Goal: Information Seeking & Learning: Learn about a topic

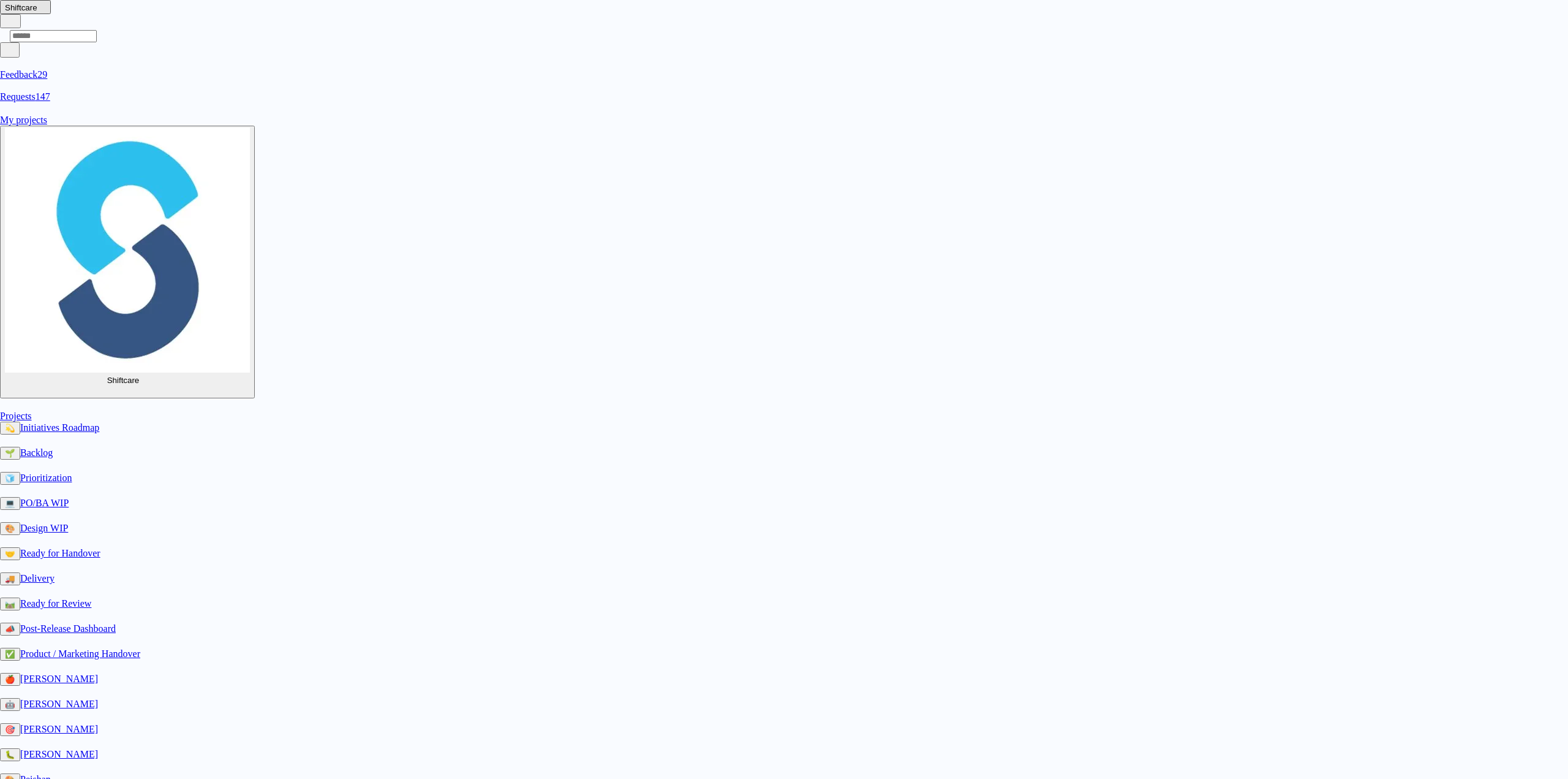
scroll to position [184, 0]
click at [689, 778] on div "Not Started Prep Docs Handed Over In Progress Ready Published Not Needed" at bounding box center [784, 779] width 1568 height 0
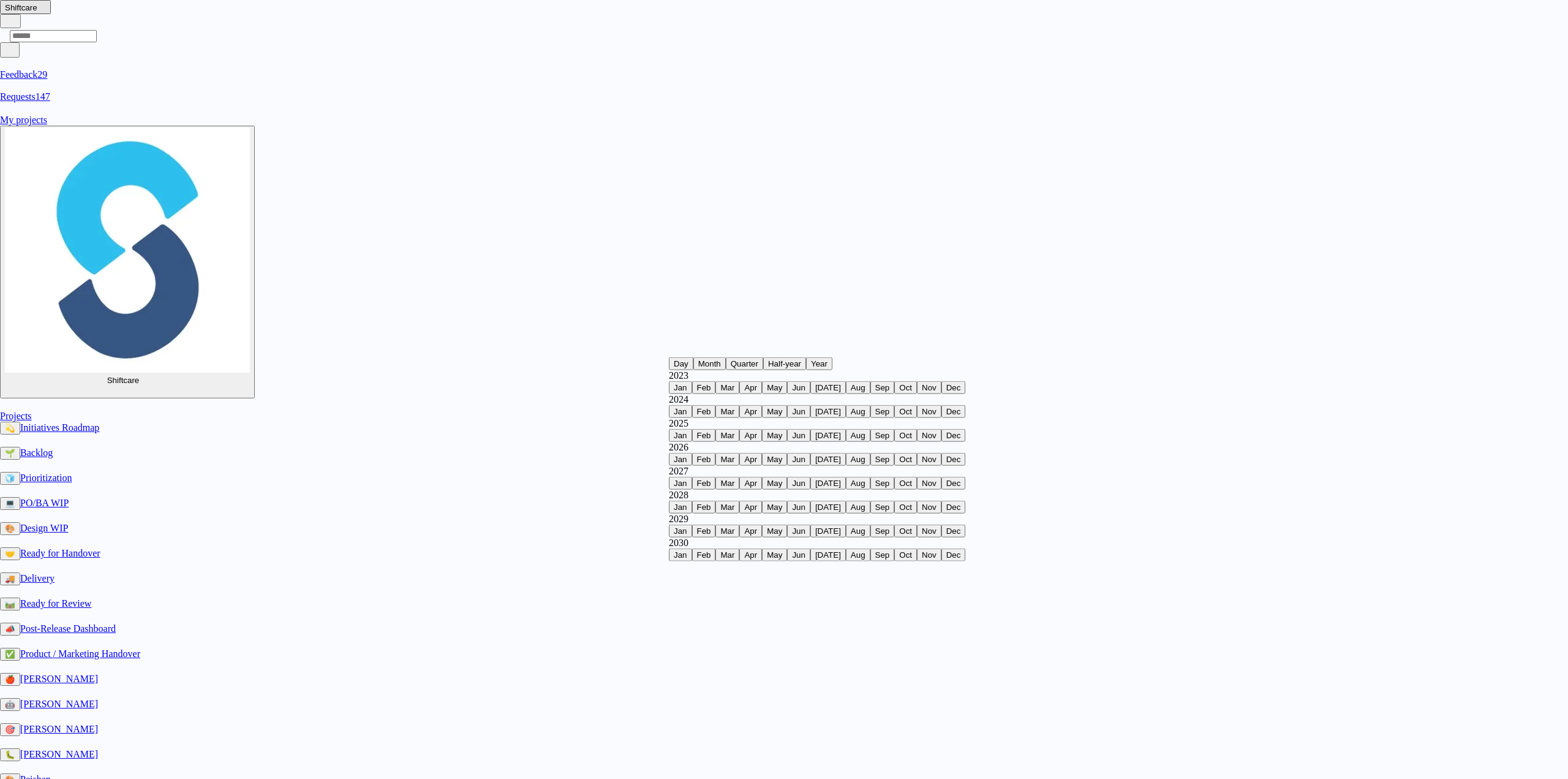
scroll to position [337, 0]
click at [816, 440] on span "Jul" at bounding box center [828, 436] width 26 height 9
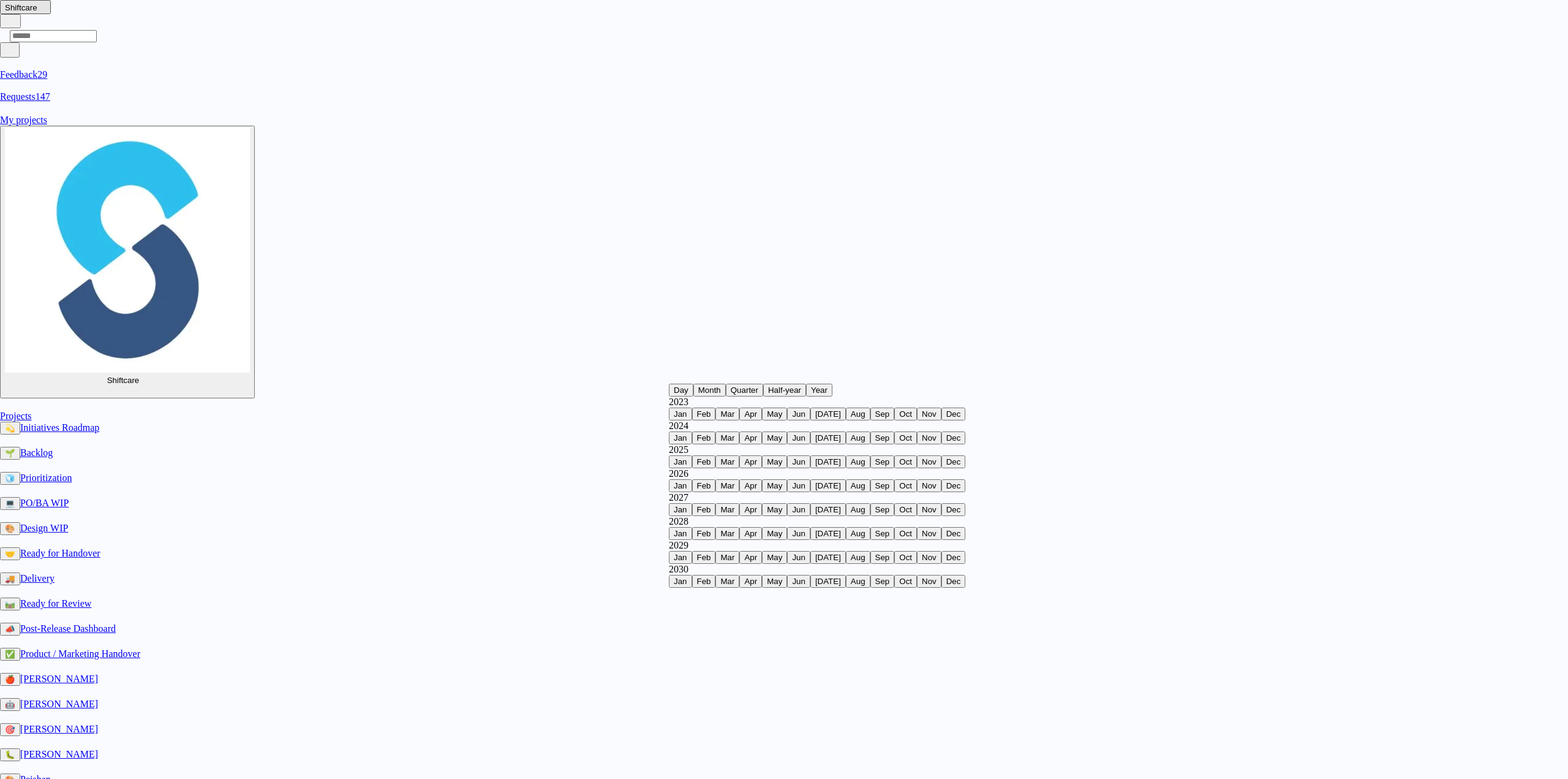
click at [816, 466] on span "Jul" at bounding box center [828, 462] width 26 height 9
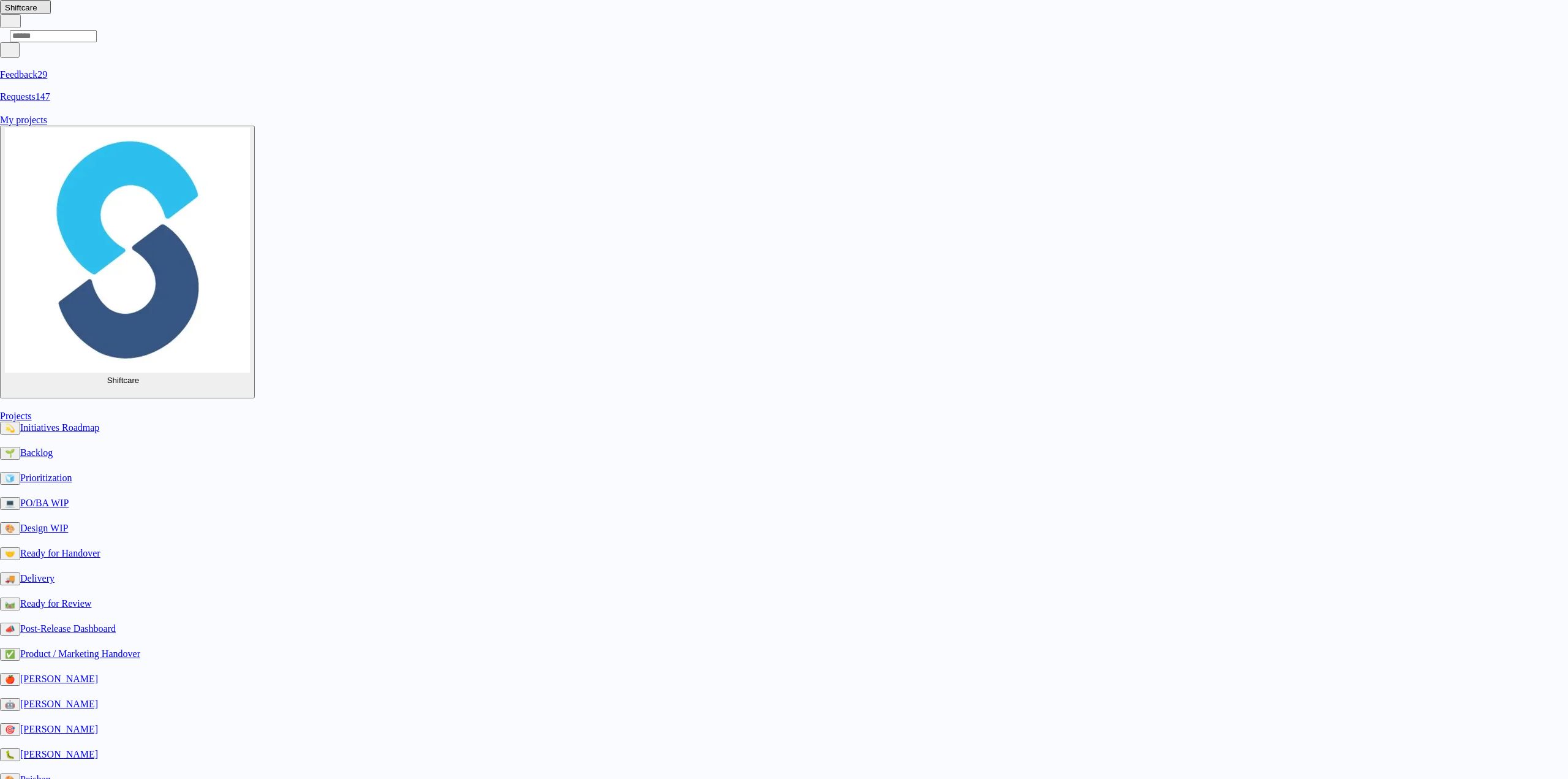
scroll to position [0, 0]
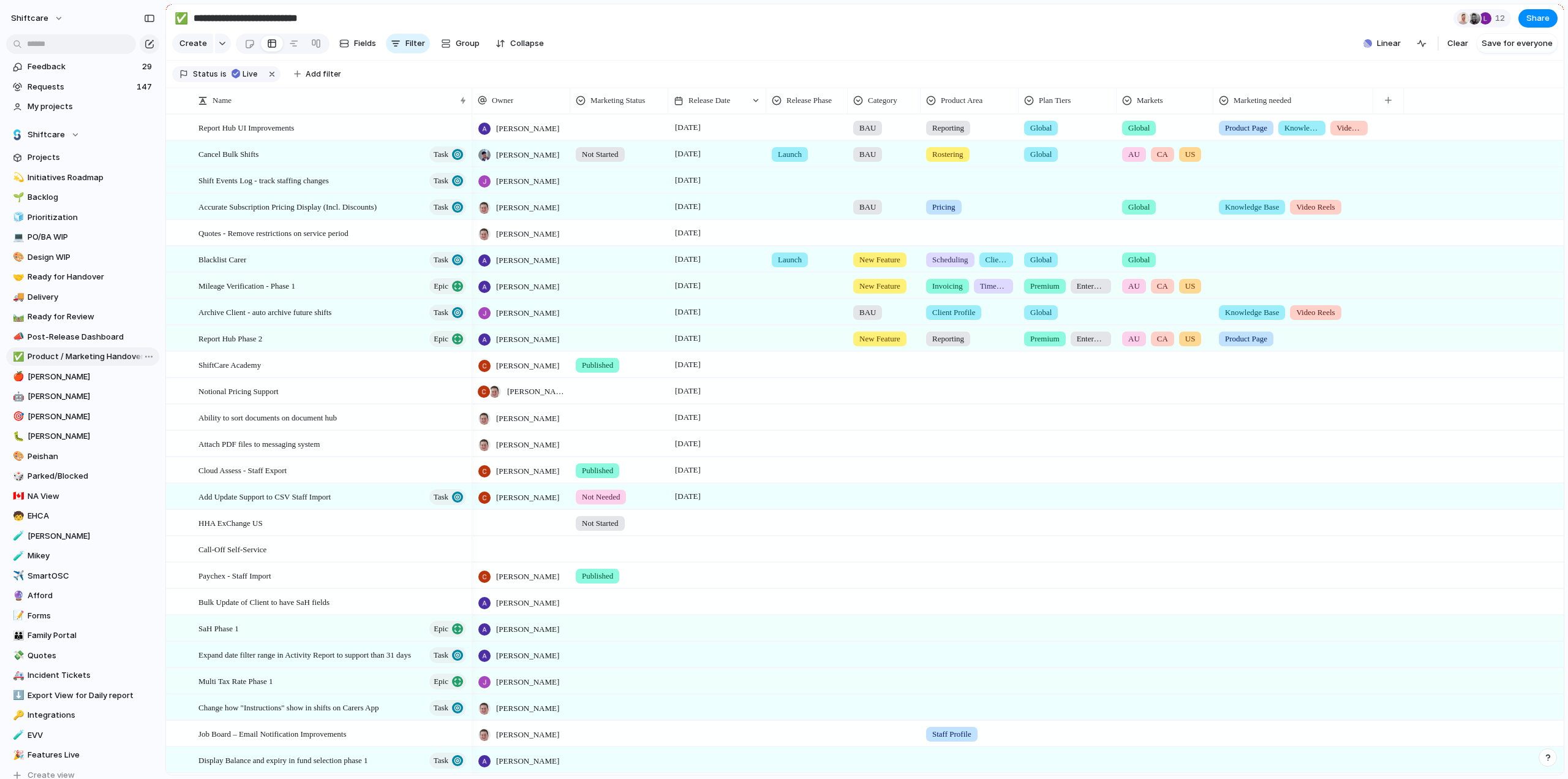
click at [73, 360] on span "Product / Marketing Handover" at bounding box center [91, 357] width 128 height 12
click at [50, 292] on span "Delivery" at bounding box center [91, 297] width 128 height 12
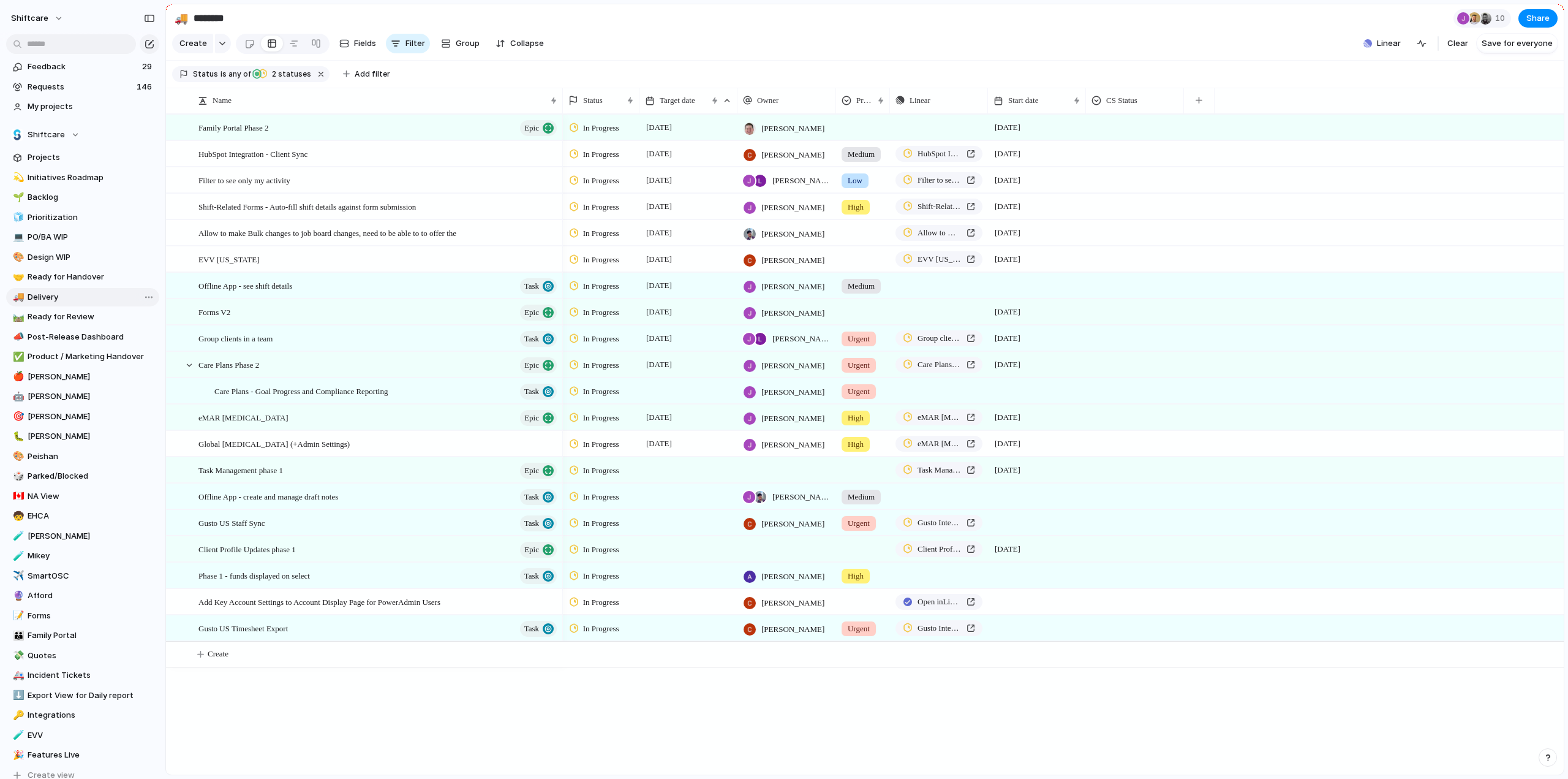
type input "********"
click at [265, 503] on span "Offline App - create and manage draft notes" at bounding box center [268, 496] width 140 height 14
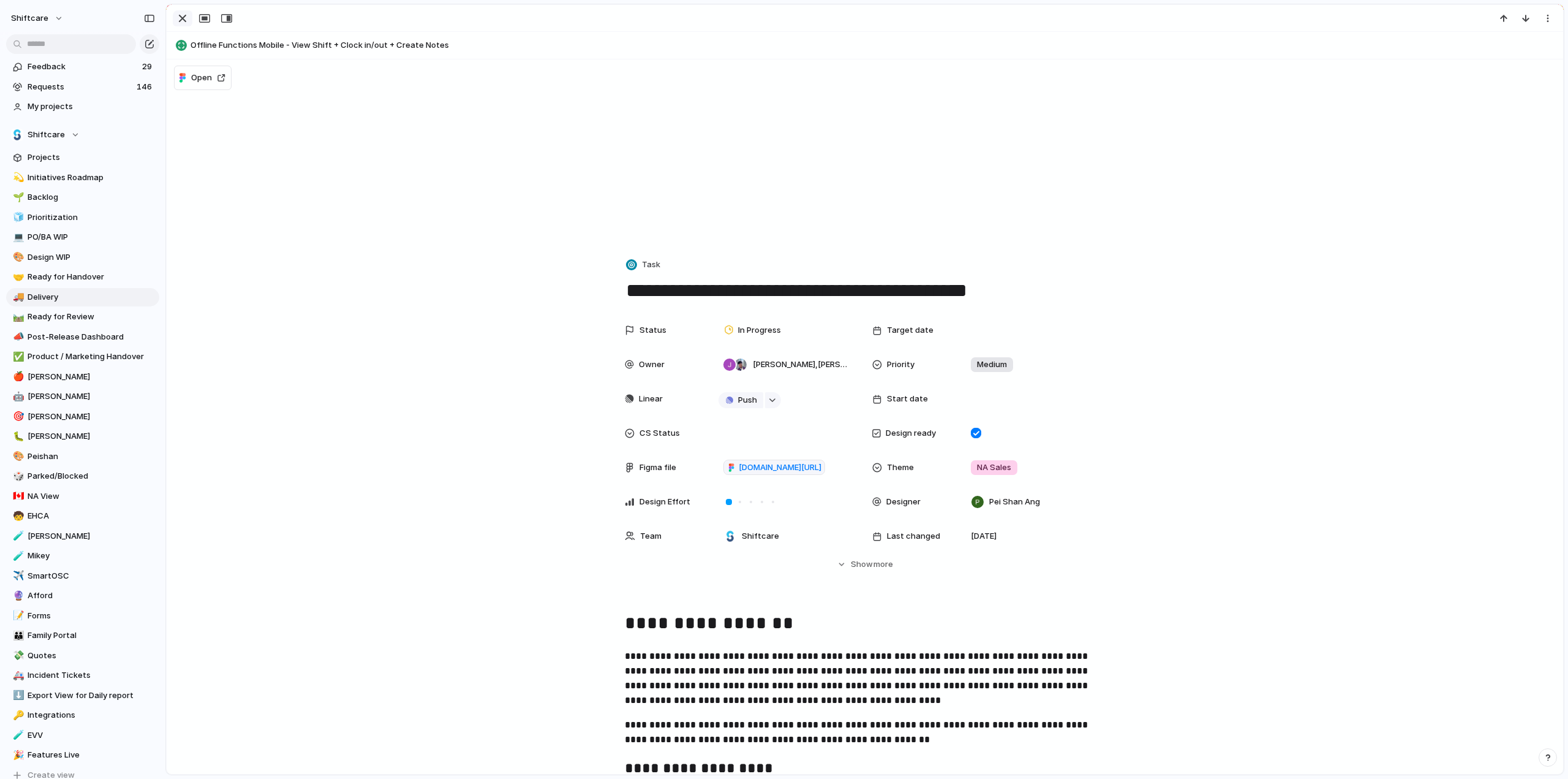
click at [186, 15] on div "button" at bounding box center [183, 18] width 15 height 15
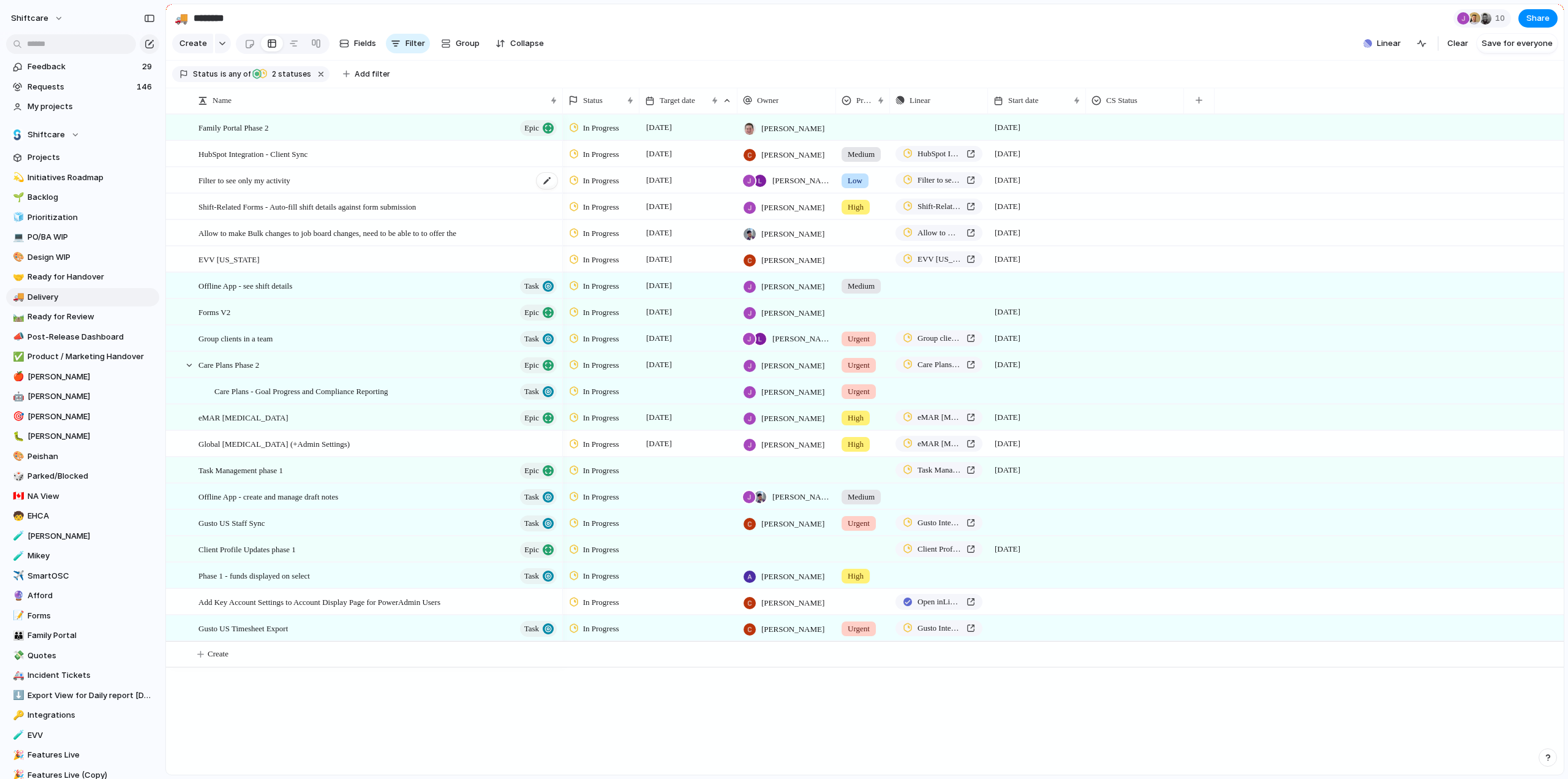
click at [241, 187] on span "Filter to see only my activity" at bounding box center [244, 179] width 92 height 14
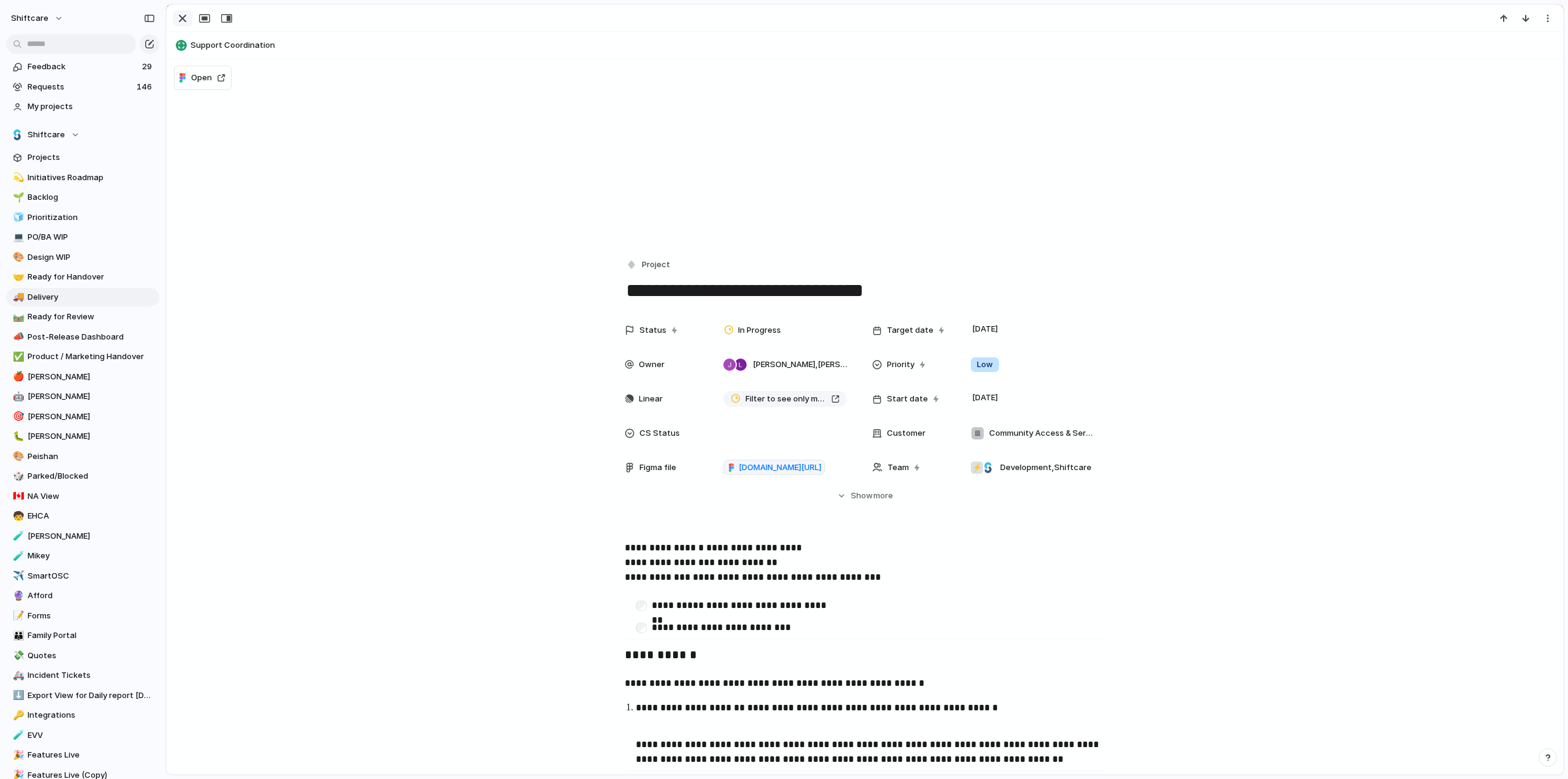
click at [183, 15] on div "button" at bounding box center [183, 18] width 15 height 15
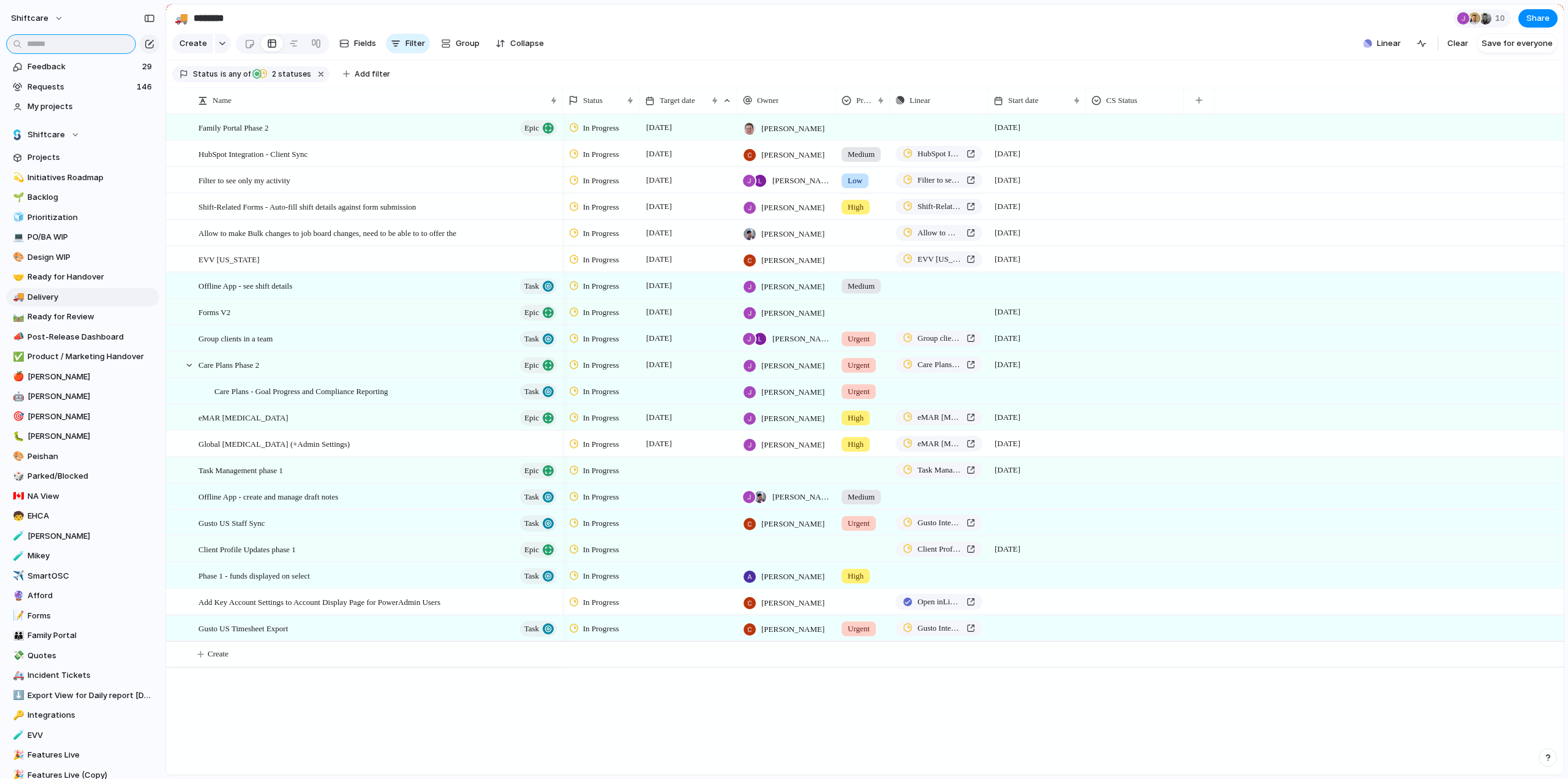
click at [75, 40] on input "text" at bounding box center [71, 44] width 130 height 19
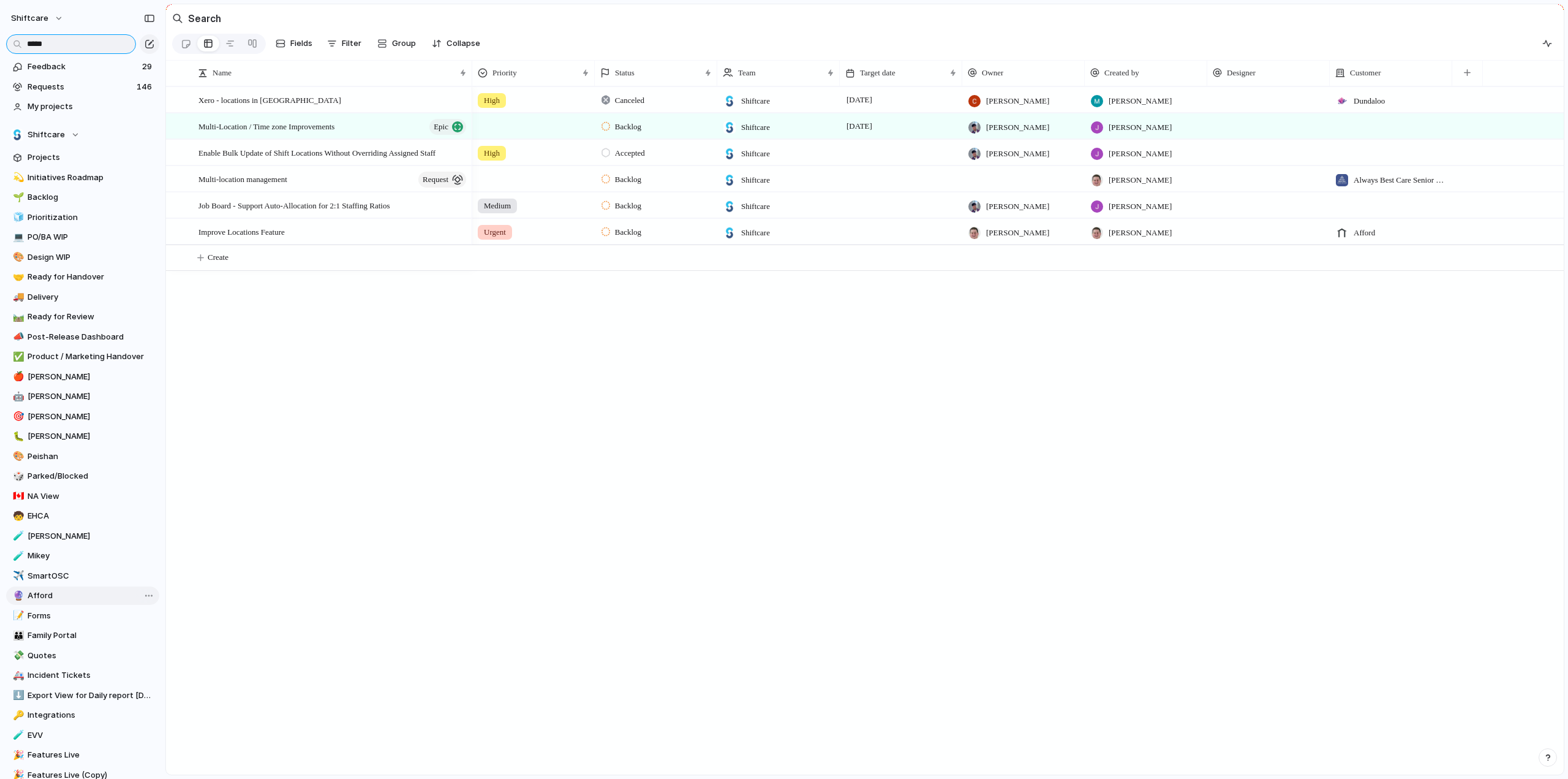
type input "*****"
click at [53, 604] on link "🔮 Afford" at bounding box center [83, 596] width 153 height 18
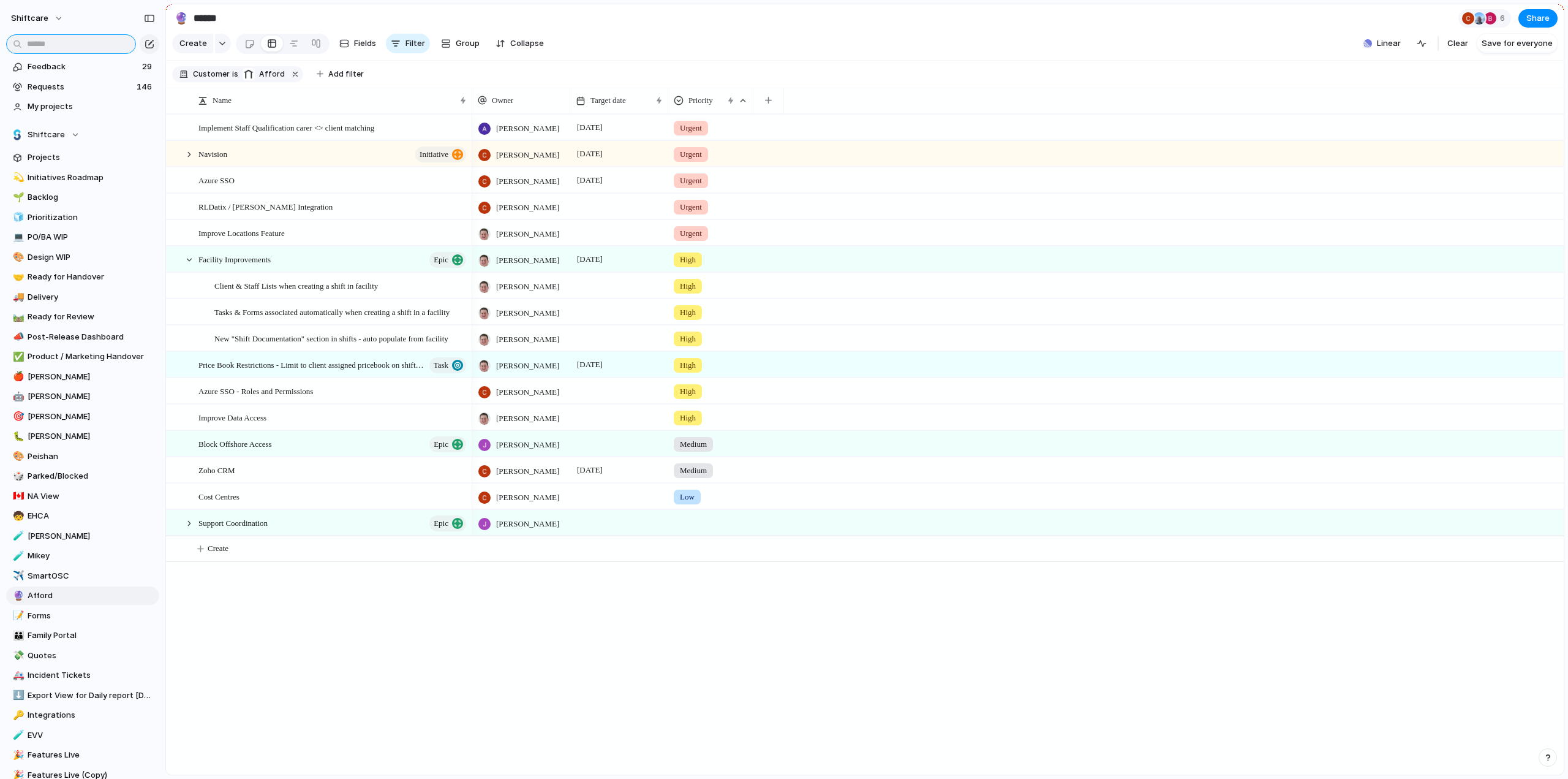
drag, startPoint x: 81, startPoint y: 48, endPoint x: 89, endPoint y: 52, distance: 8.9
click at [81, 48] on input "text" at bounding box center [71, 44] width 130 height 19
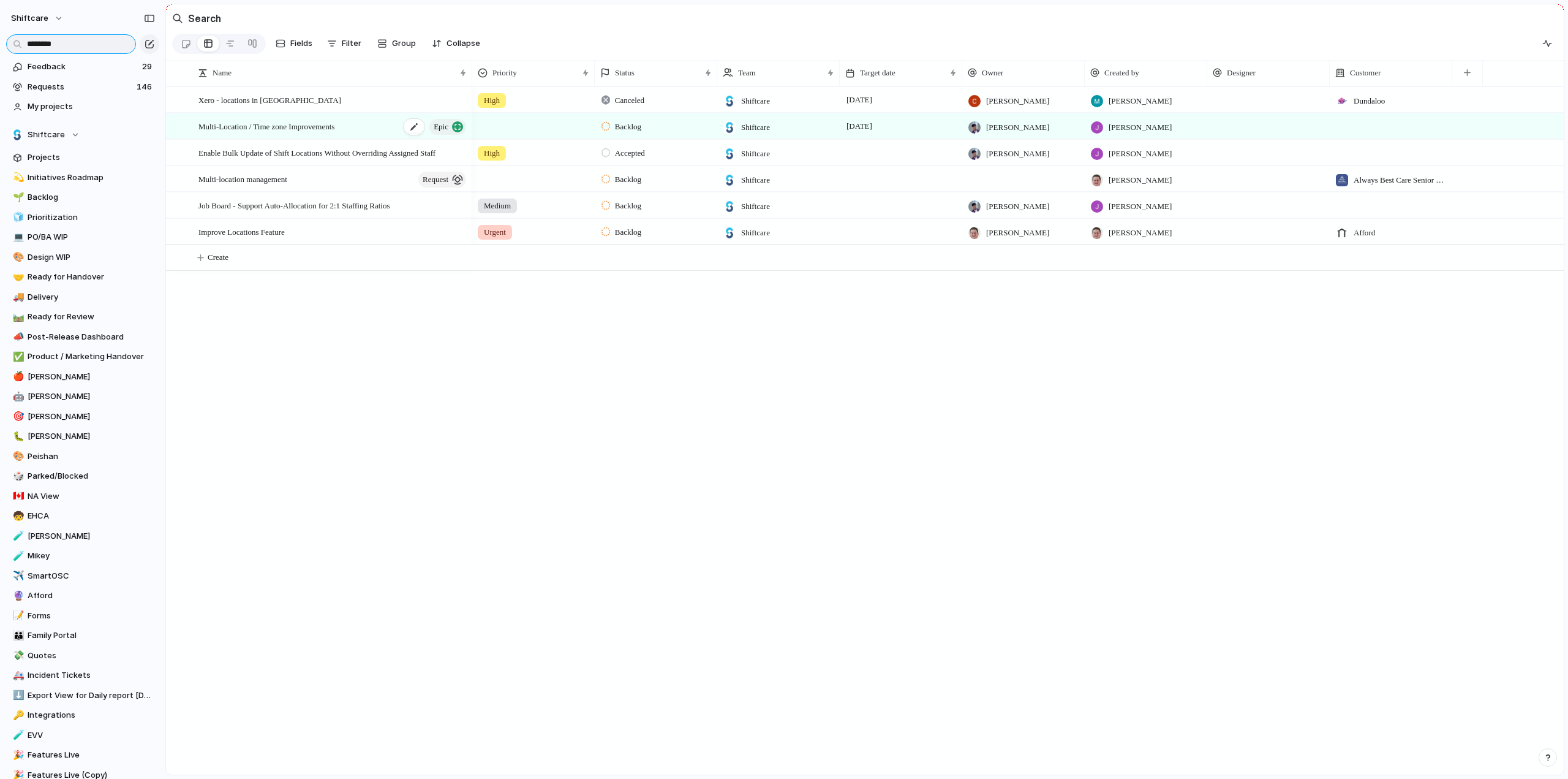
type input "********"
click at [250, 133] on span "Multi-Location / Time zone Improvements" at bounding box center [266, 126] width 136 height 14
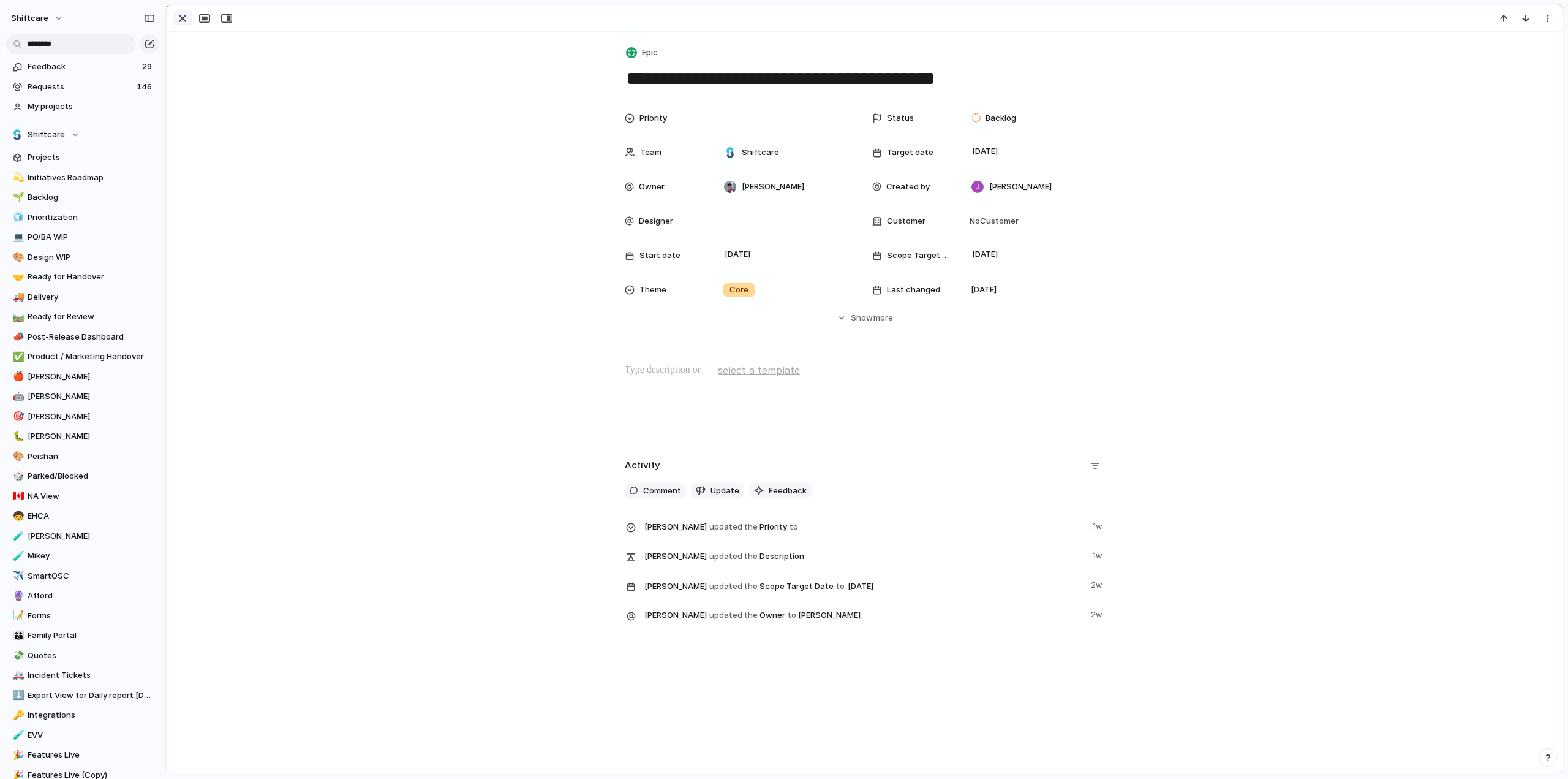
click at [185, 19] on div "button" at bounding box center [183, 18] width 15 height 15
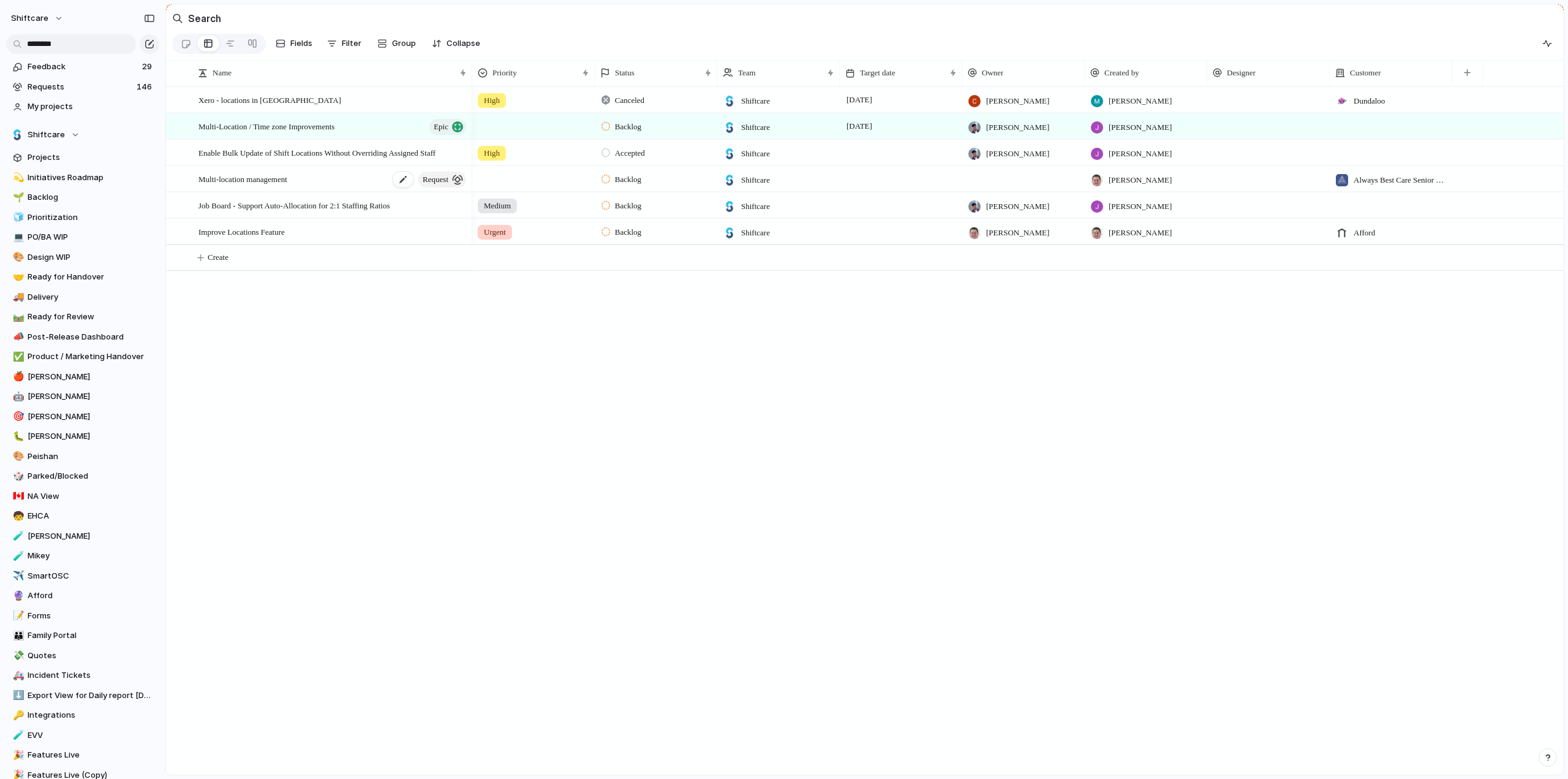
click at [261, 186] on span "Multi-location management" at bounding box center [243, 178] width 89 height 14
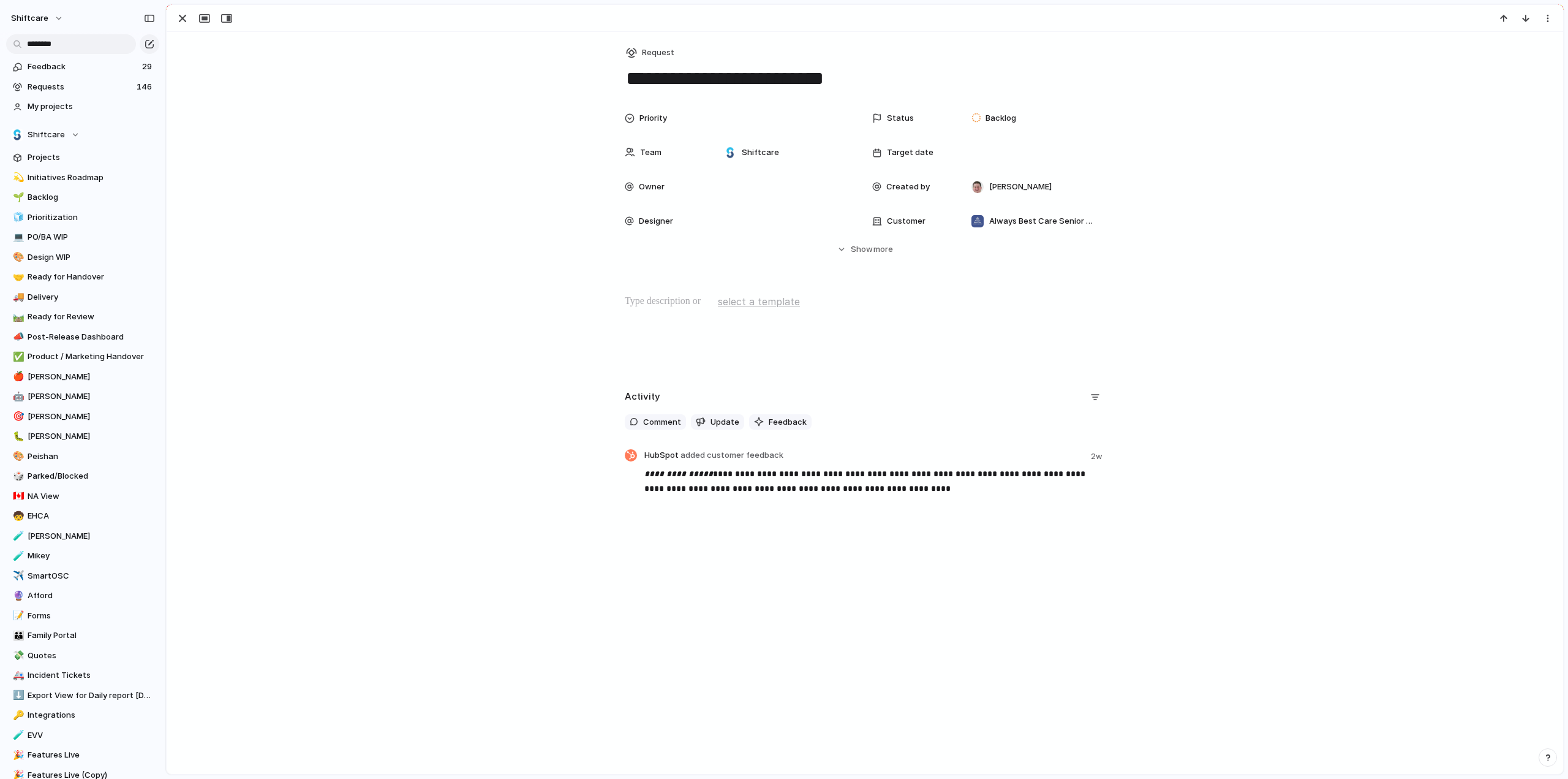
click at [175, 17] on button "button" at bounding box center [182, 18] width 19 height 16
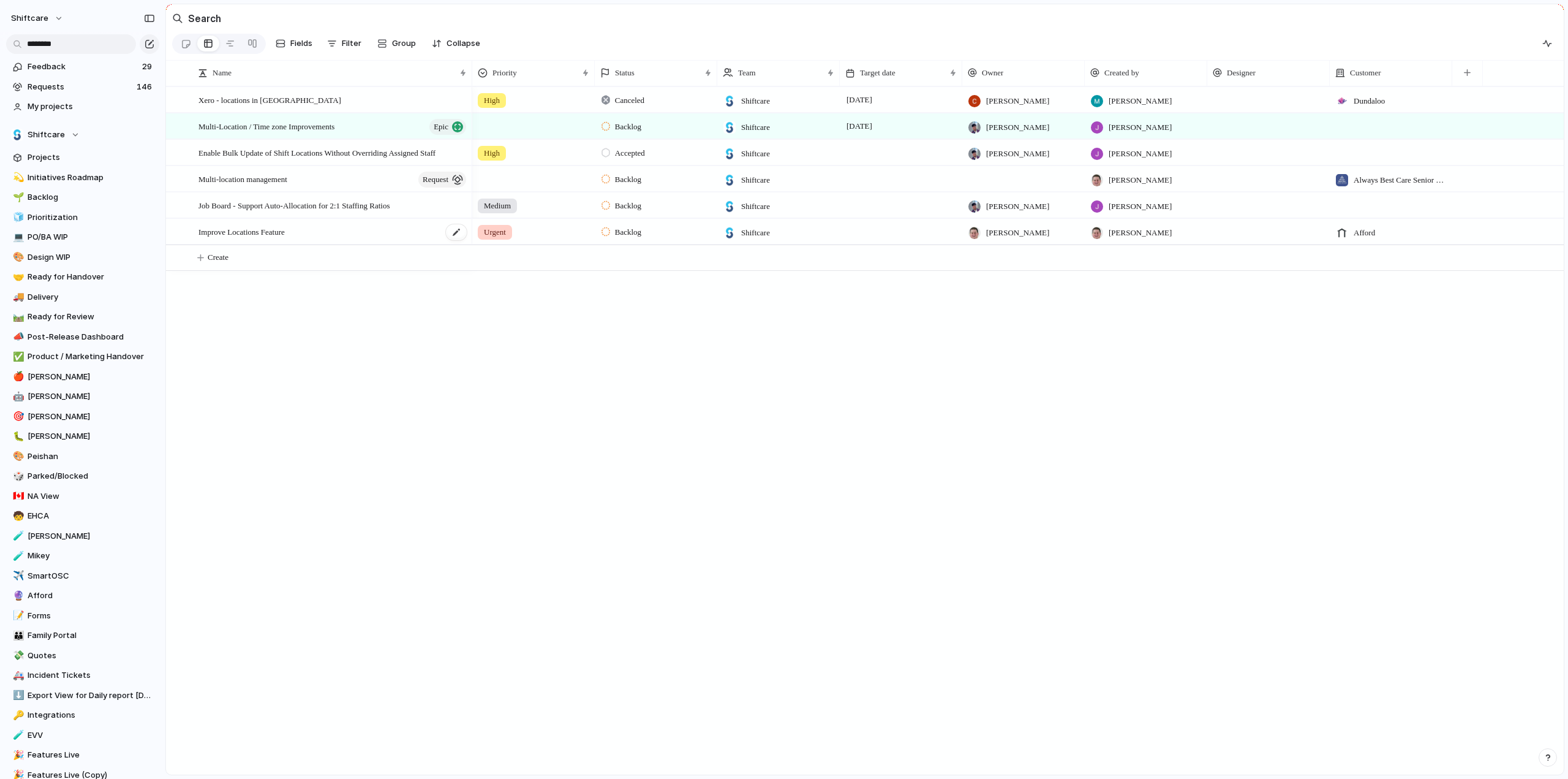
click at [222, 239] on span "Improve Locations Feature" at bounding box center [241, 231] width 87 height 14
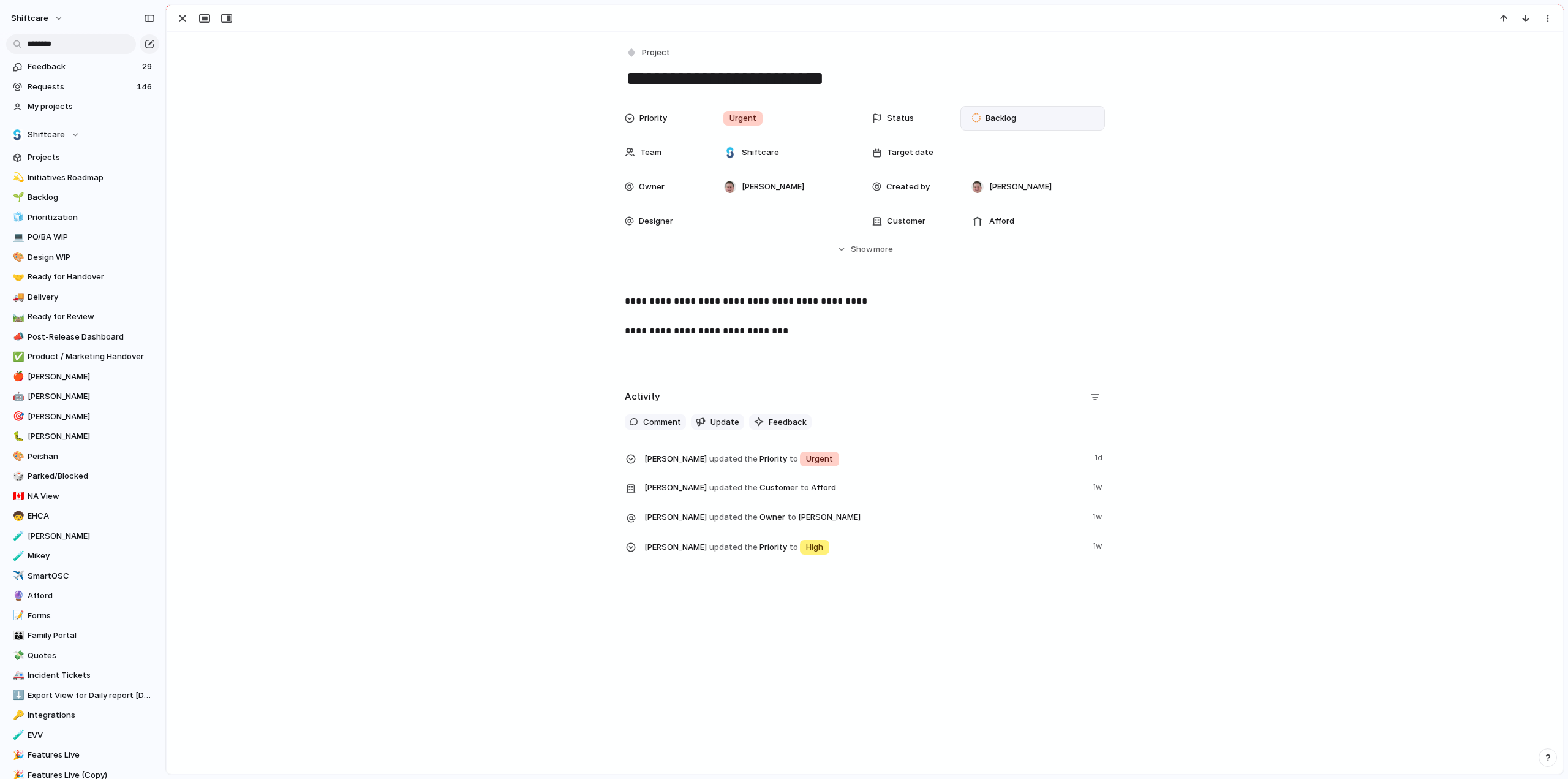
click at [990, 124] on div "Backlog" at bounding box center [996, 118] width 48 height 15
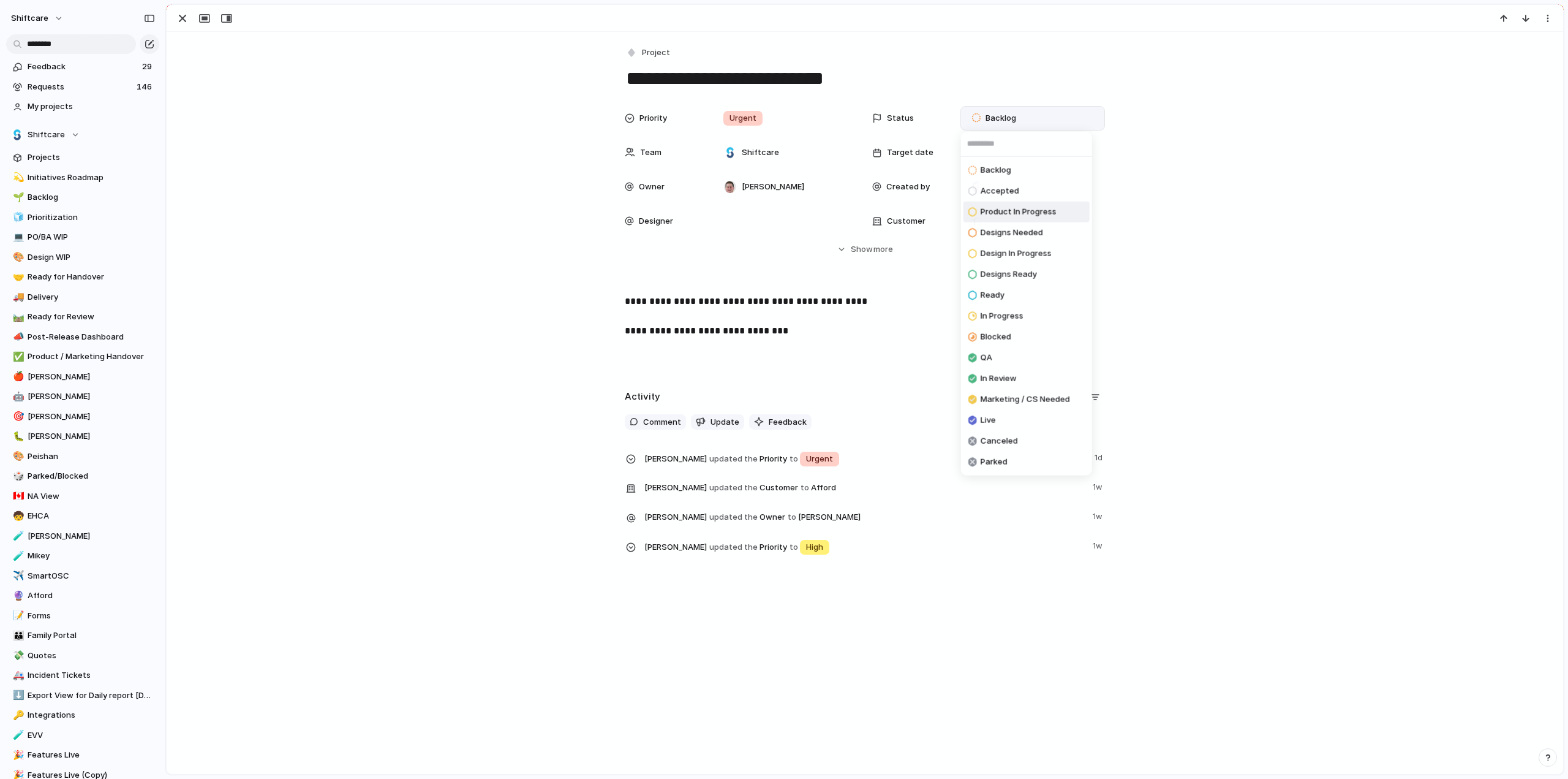
click at [997, 215] on span "Product In Progress" at bounding box center [1018, 212] width 76 height 12
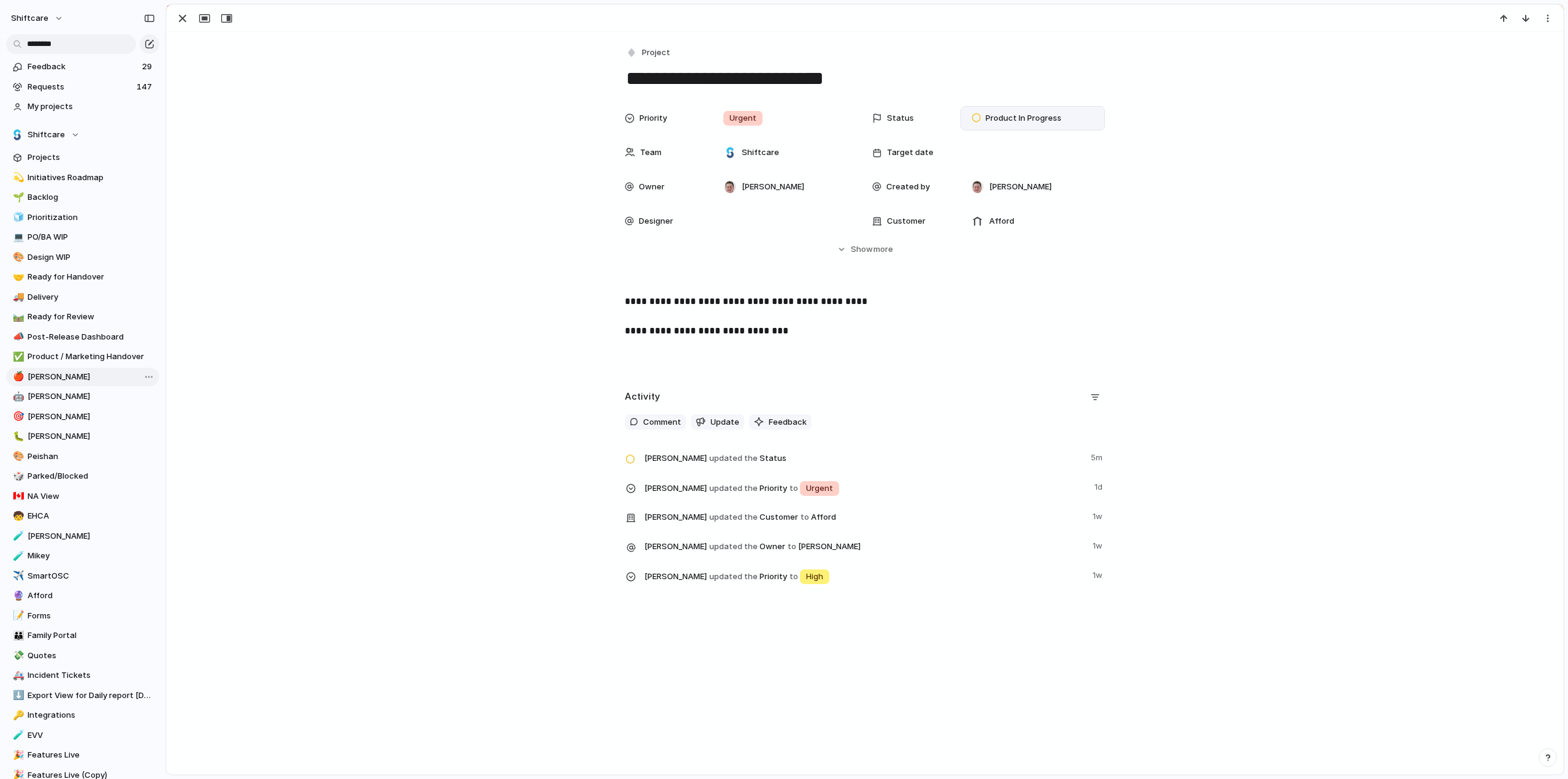
click at [36, 376] on span "[PERSON_NAME]" at bounding box center [91, 377] width 128 height 12
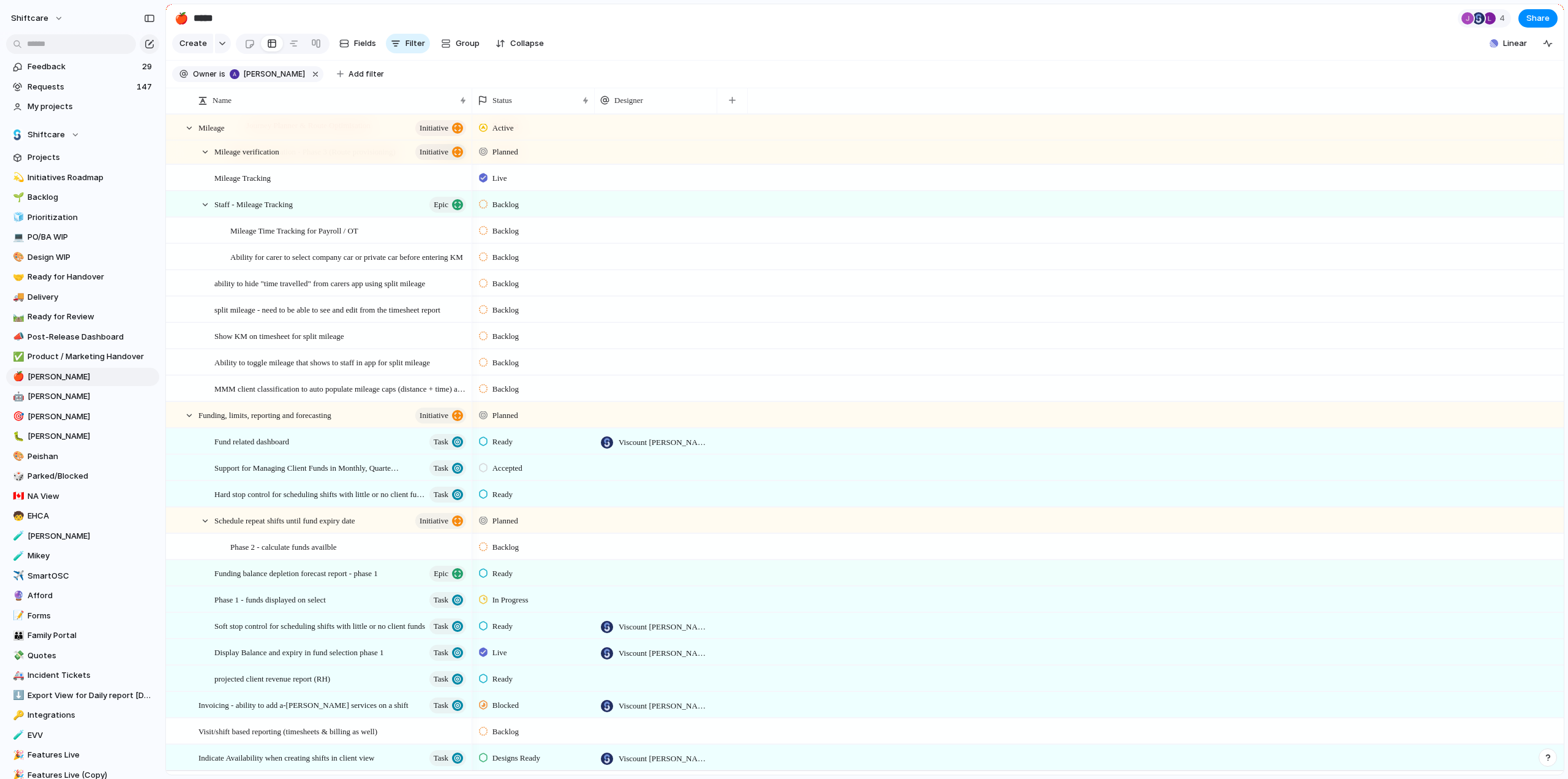
scroll to position [1931, 0]
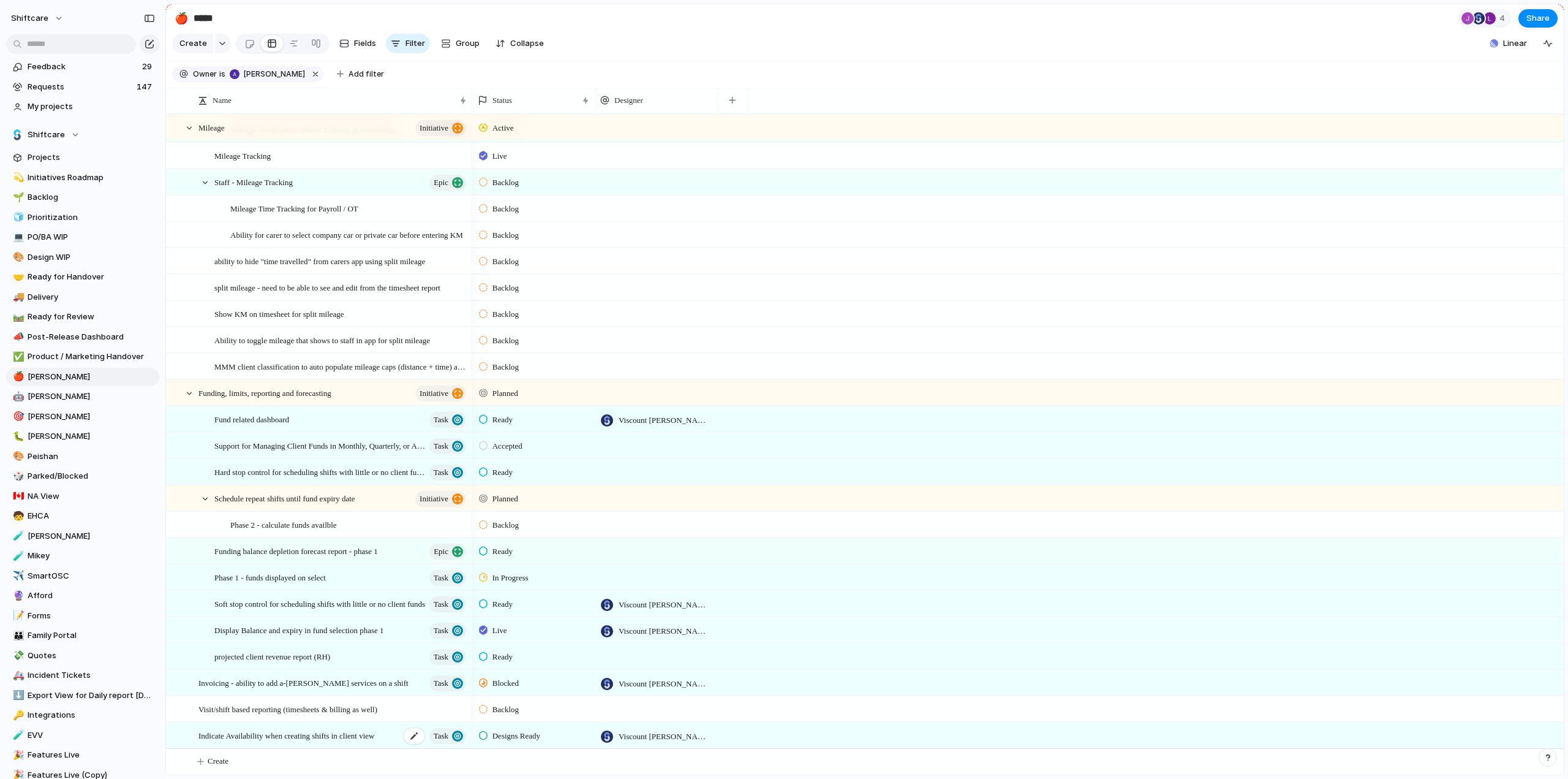
click at [349, 738] on span "Indicate Availability when creating shifts in client view" at bounding box center [286, 735] width 176 height 14
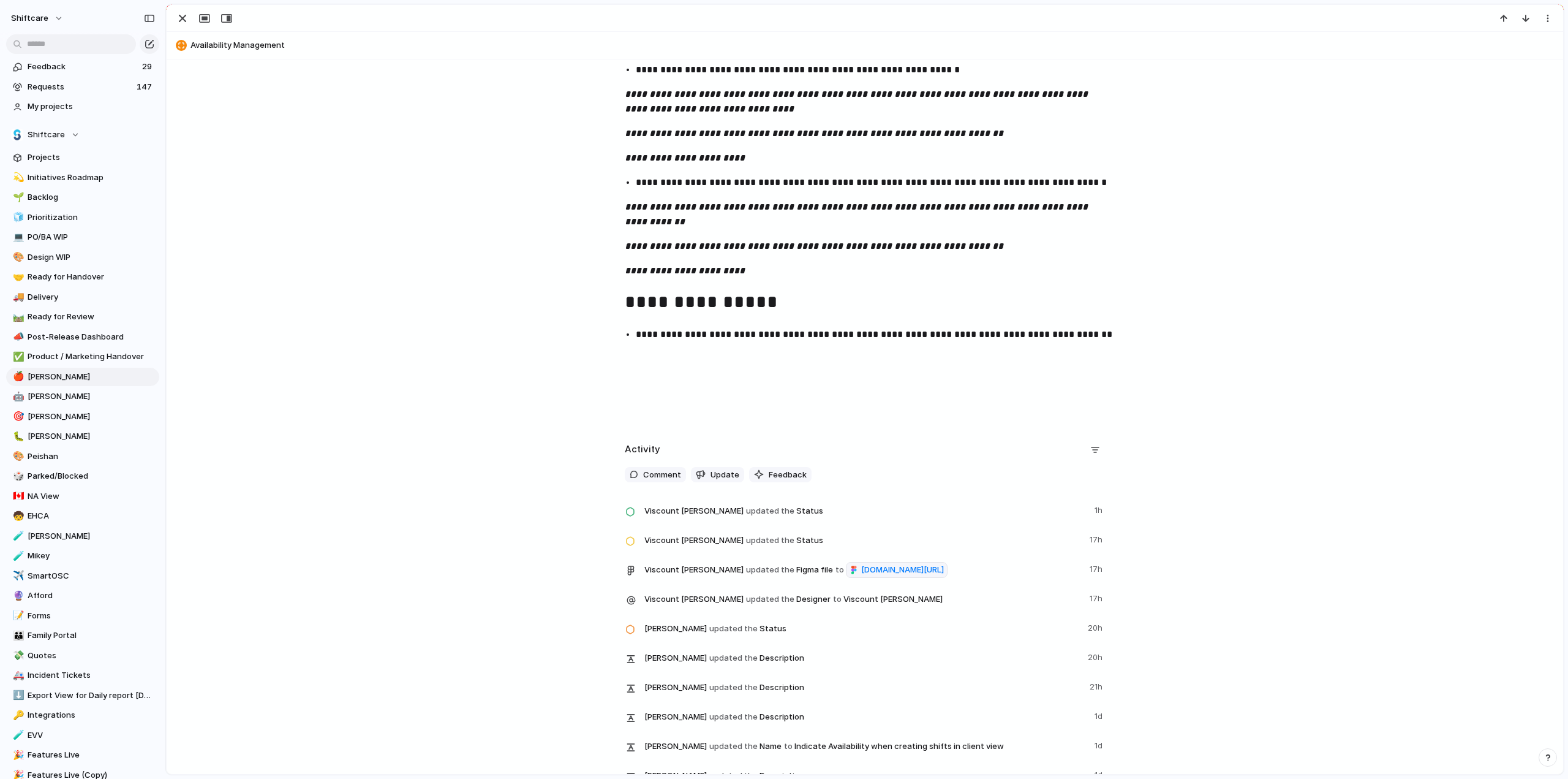
scroll to position [1287, 0]
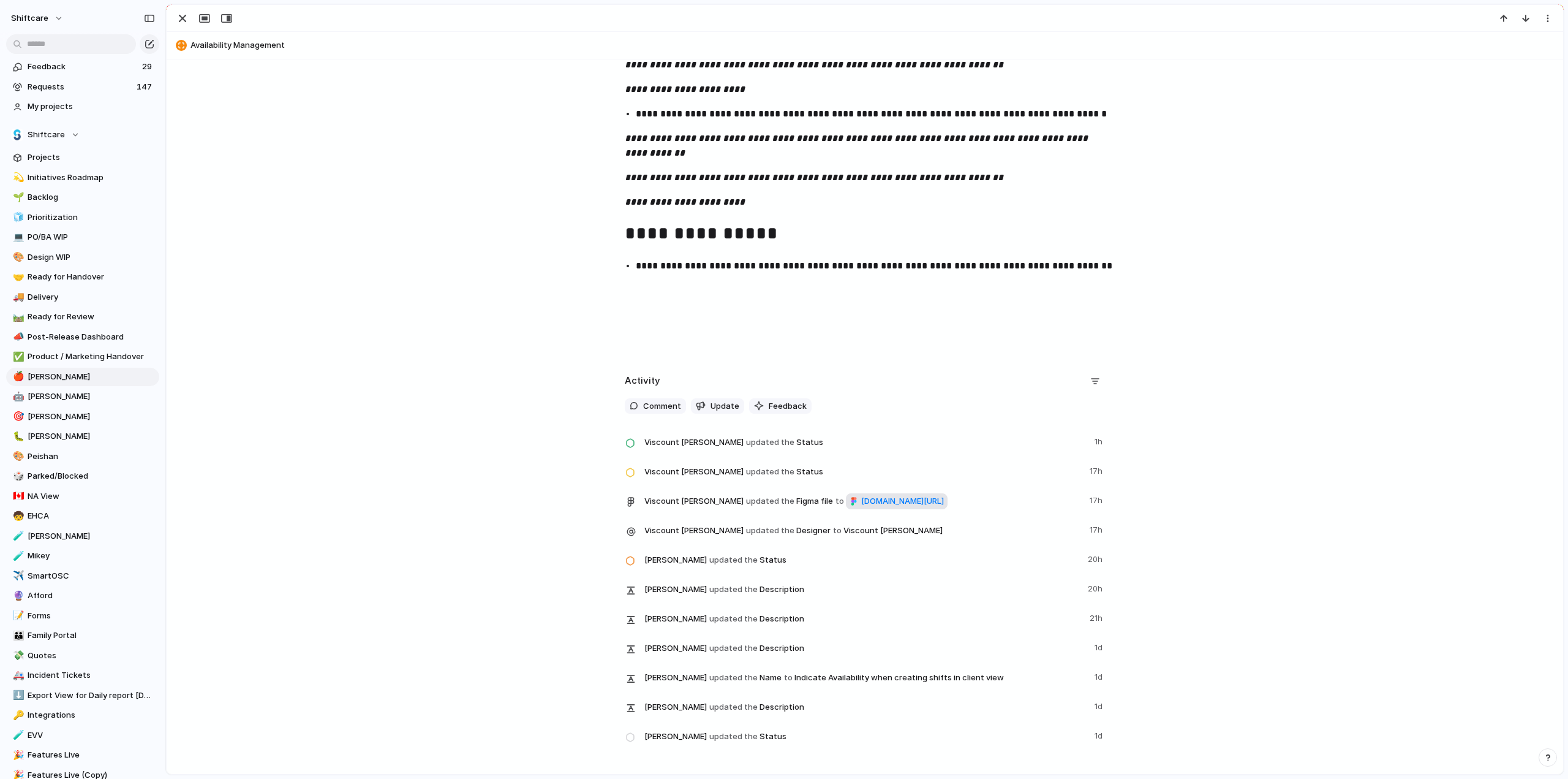
click at [861, 507] on span "[DOMAIN_NAME][URL]" at bounding box center [902, 501] width 83 height 12
